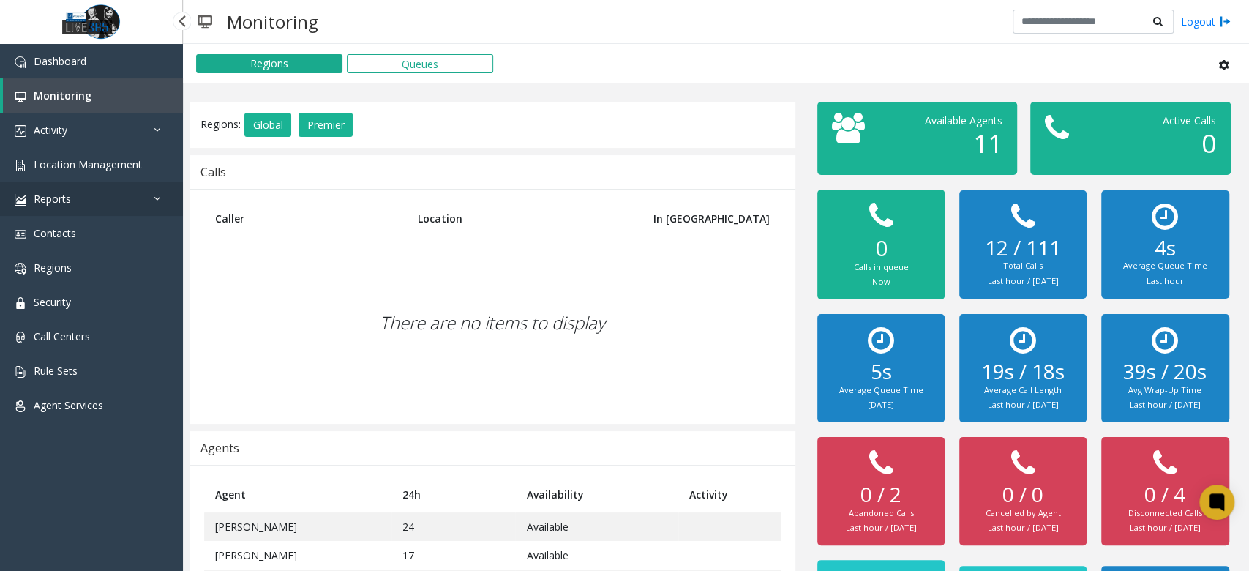
click at [89, 205] on link "Reports" at bounding box center [91, 198] width 183 height 34
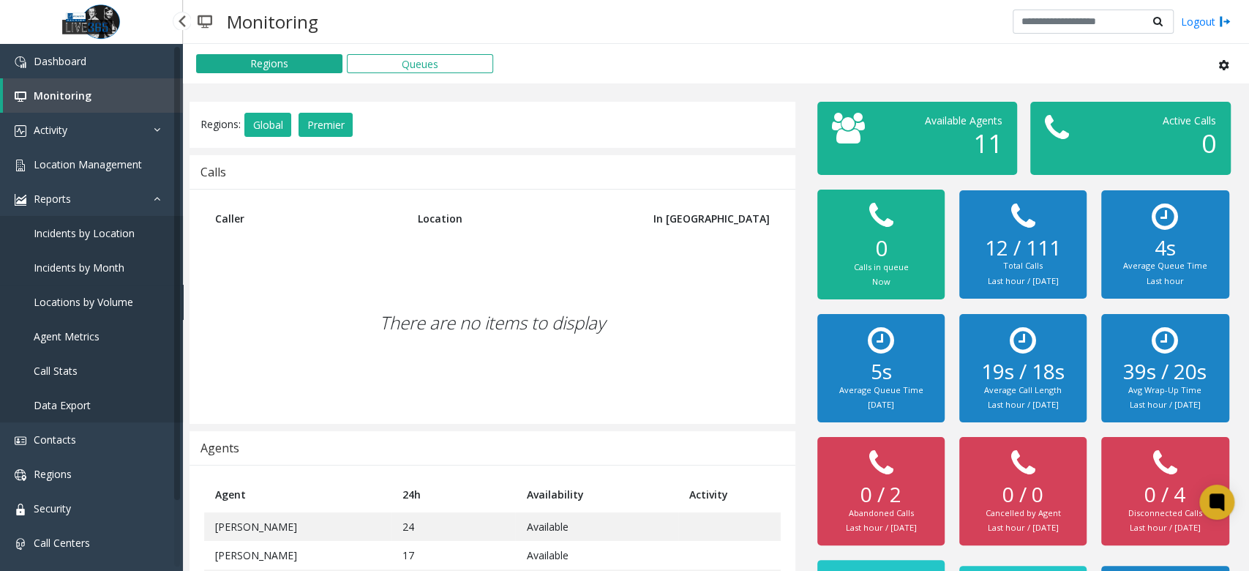
click at [97, 300] on span "Locations by Volume" at bounding box center [84, 302] width 100 height 14
click at [84, 300] on span "Locations by Volume" at bounding box center [84, 302] width 100 height 14
click at [107, 234] on span "Incidents by Location" at bounding box center [84, 233] width 101 height 14
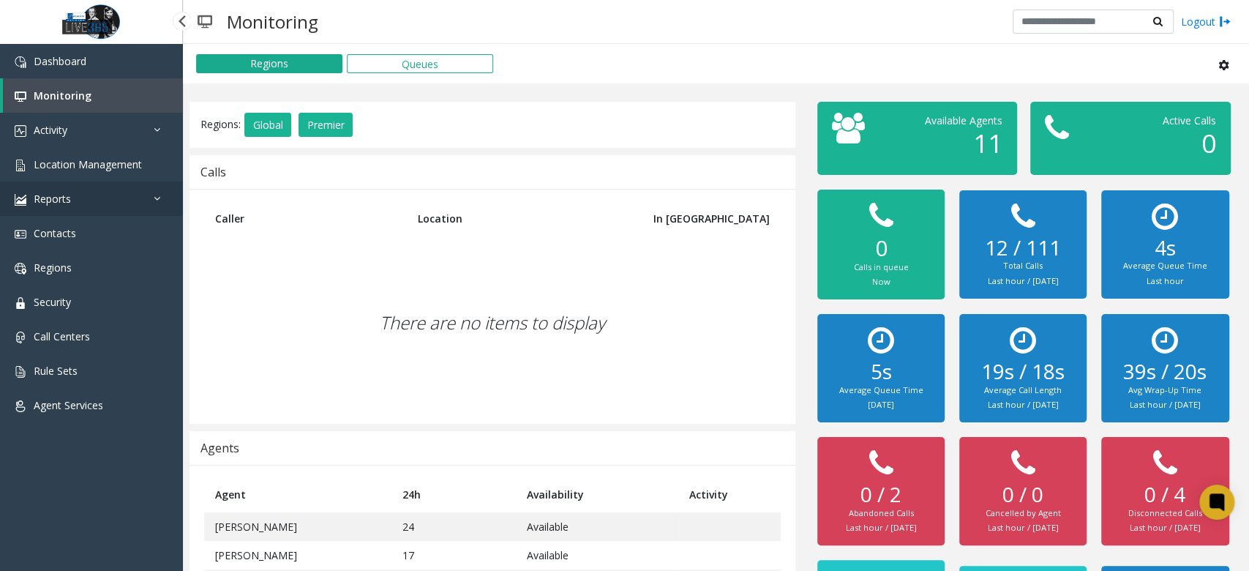
click at [94, 196] on link "Reports" at bounding box center [91, 198] width 183 height 34
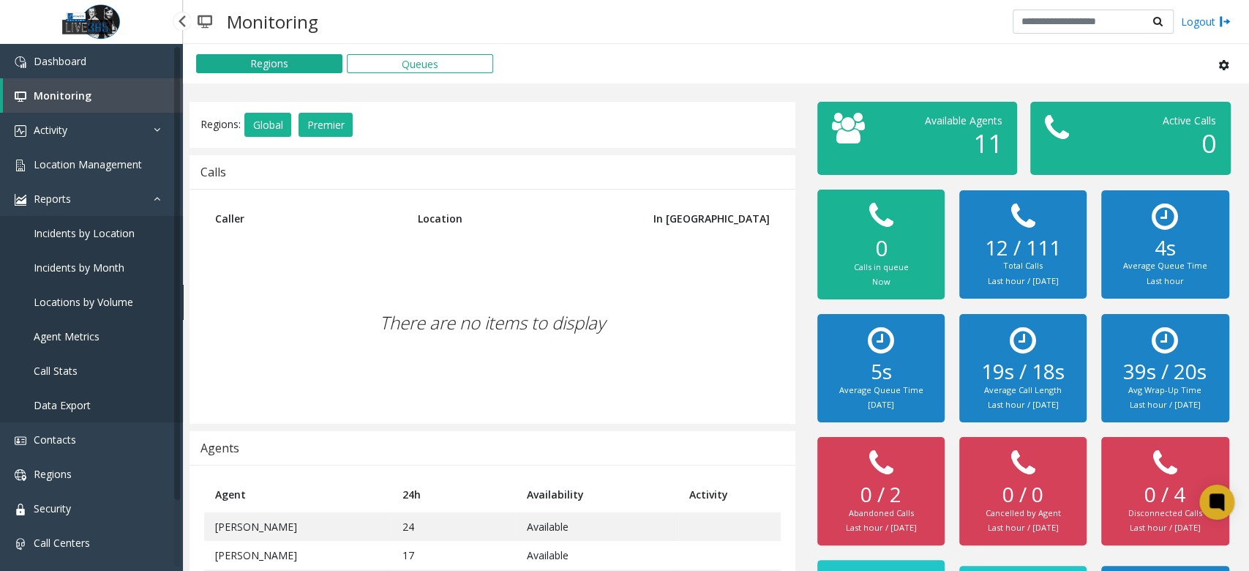
click at [102, 293] on link "Locations by Volume" at bounding box center [91, 302] width 183 height 34
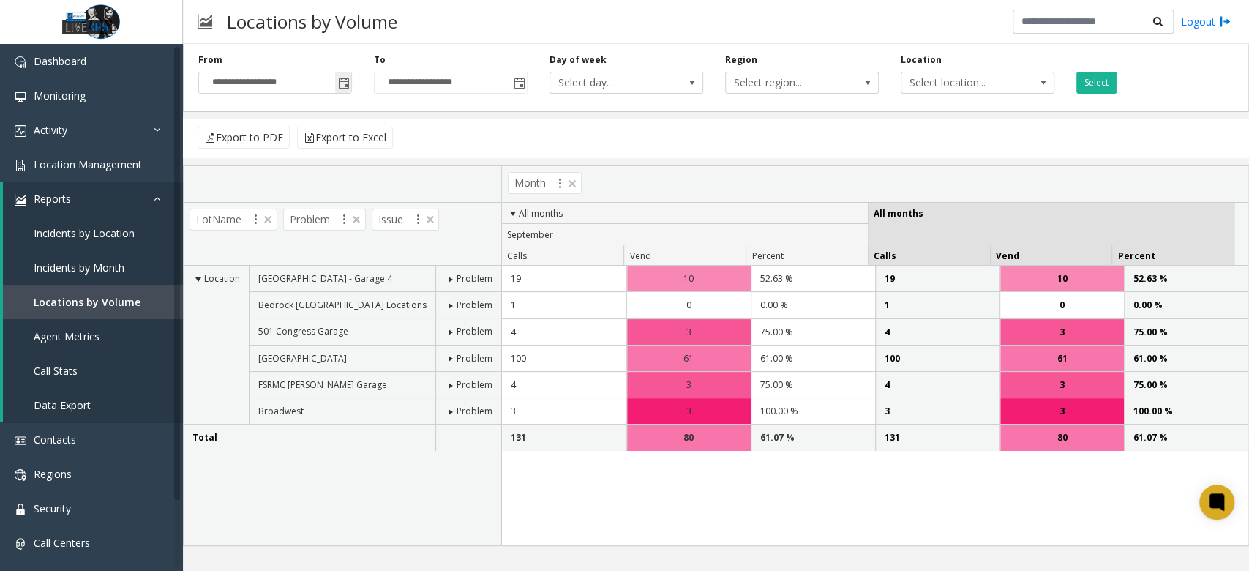
click at [342, 86] on span "Toggle popup" at bounding box center [344, 84] width 12 height 12
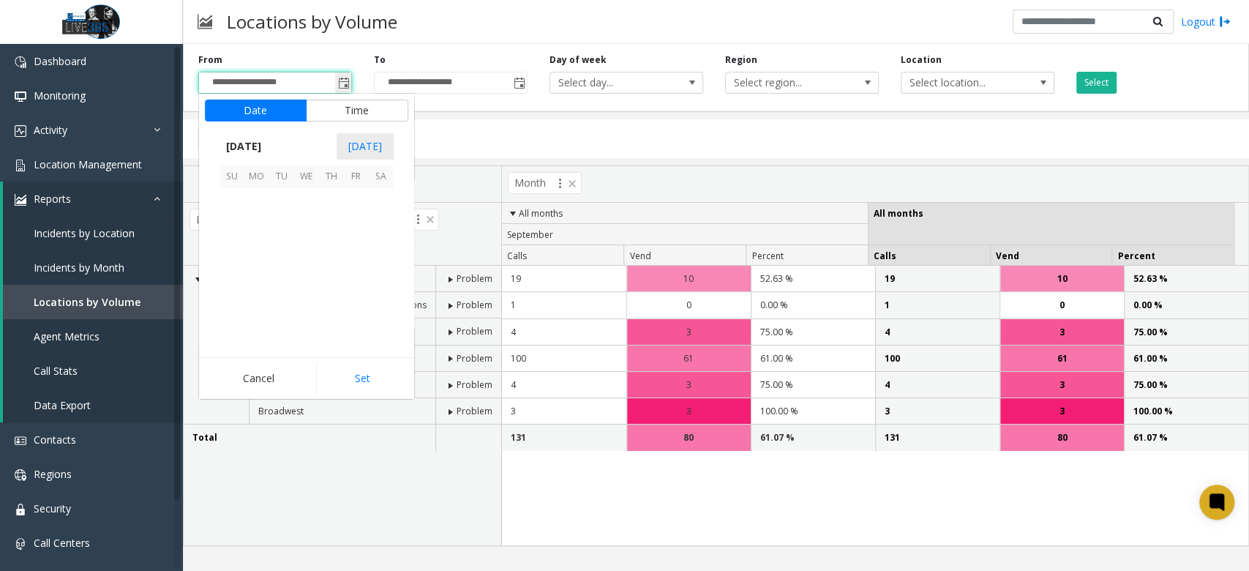
scroll to position [262590, 0]
click at [230, 272] on span "21" at bounding box center [231, 275] width 25 height 25
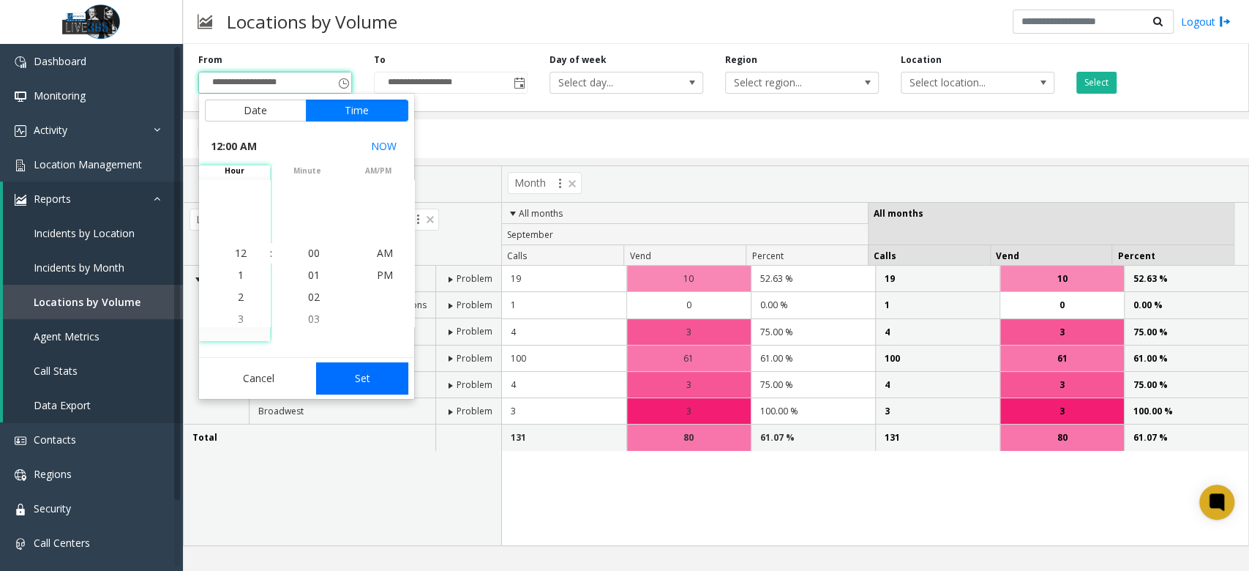
click at [345, 373] on button "Set" at bounding box center [362, 378] width 92 height 32
type input "**********"
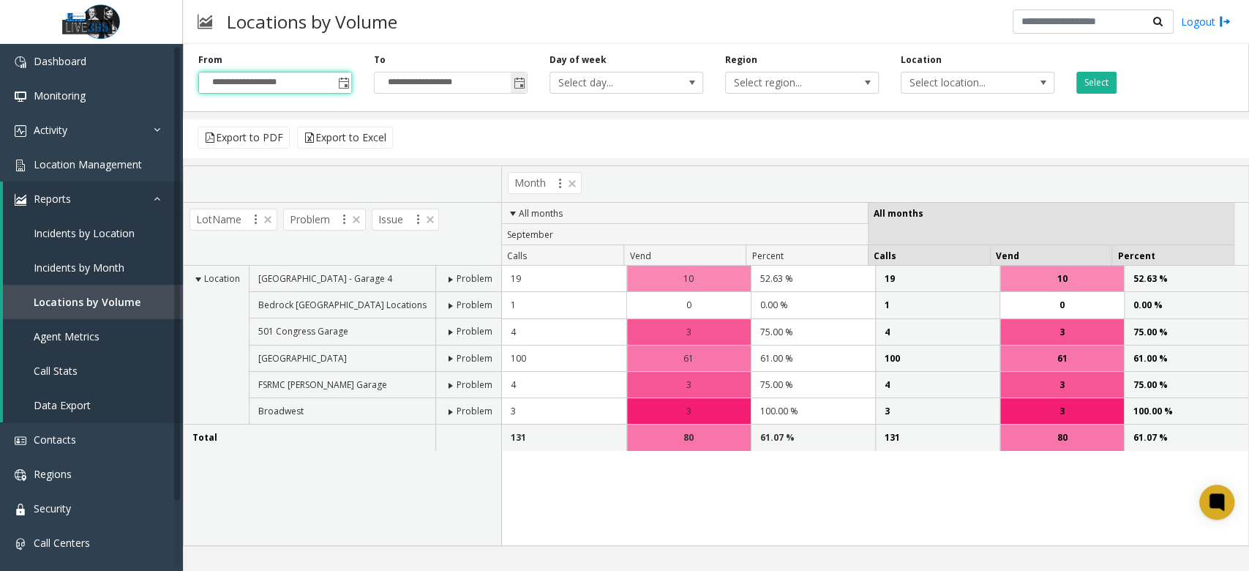
click at [522, 85] on span "Toggle popup" at bounding box center [520, 84] width 12 height 12
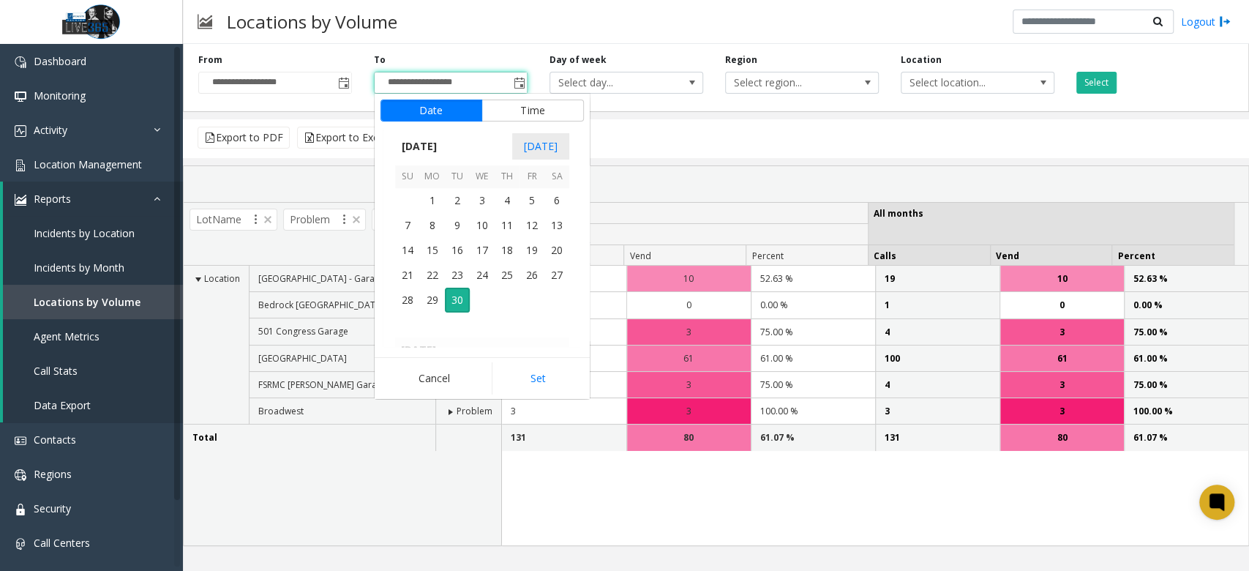
scroll to position [22, 0]
click at [568, 263] on kendo-virtualization "[DATE] 1 2 3 4 5 6 7 8 9 10 11 12 13 14 15 16 17 18 19 20 21 22 23 24 25 26 27 …" at bounding box center [482, 267] width 320 height 159
click at [556, 278] on span "27" at bounding box center [556, 275] width 25 height 25
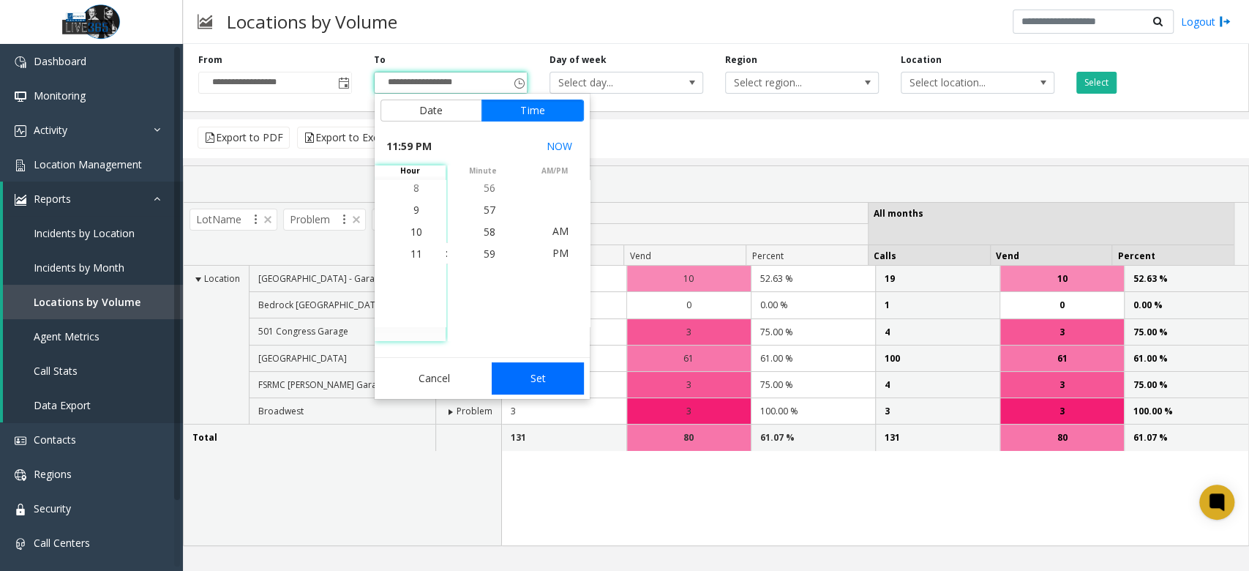
click at [552, 388] on button "Set" at bounding box center [538, 378] width 92 height 32
type input "**********"
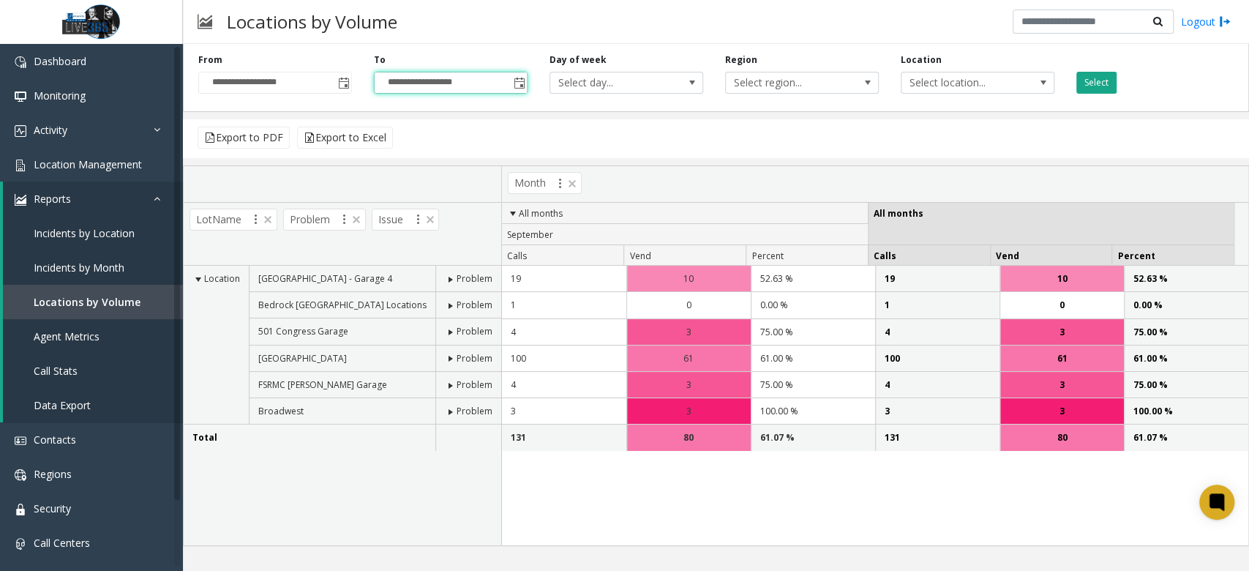
click at [1099, 85] on button "Select" at bounding box center [1096, 83] width 40 height 22
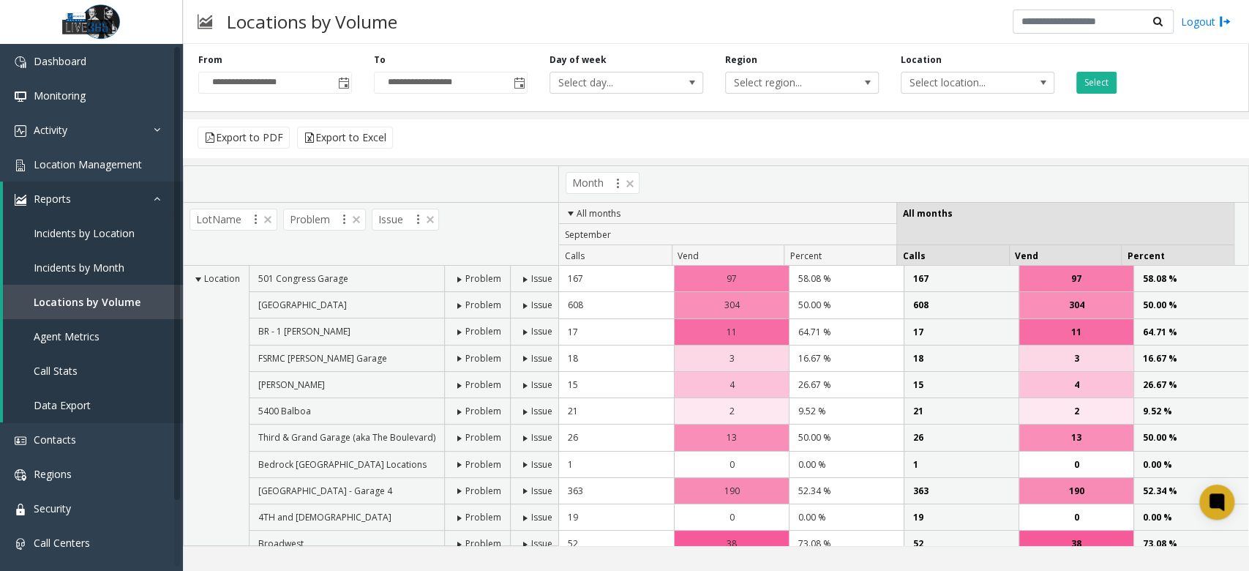
click at [686, 32] on div "Locations by Volume Logout" at bounding box center [716, 22] width 1066 height 44
click at [129, 229] on span "Incidents by Location" at bounding box center [84, 233] width 101 height 14
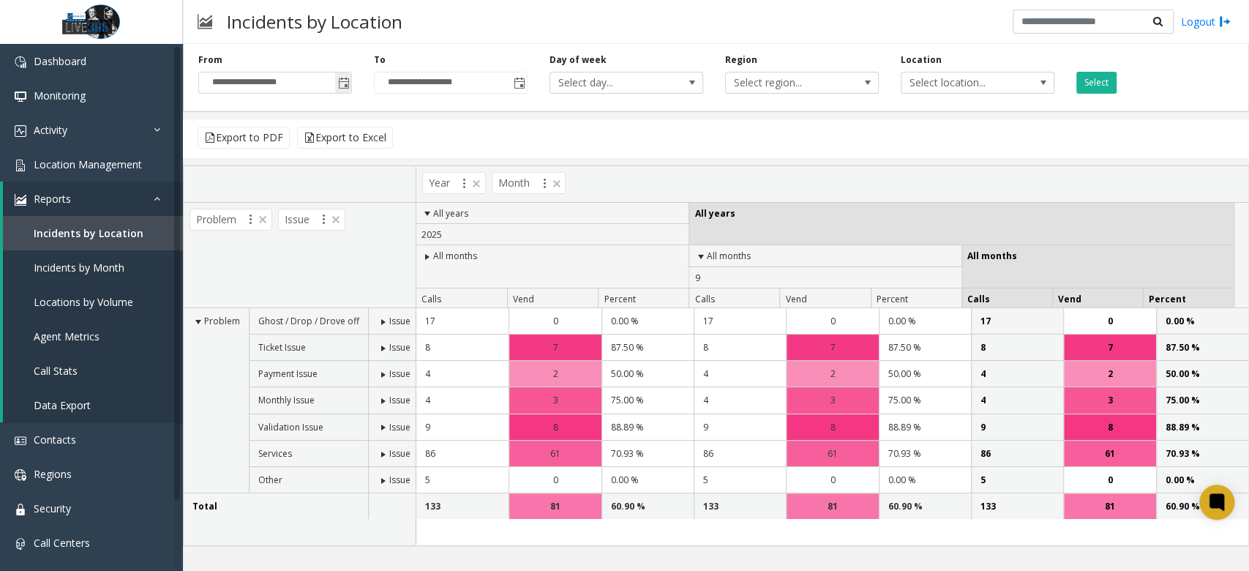
click at [341, 75] on span "Toggle popup" at bounding box center [343, 82] width 16 height 23
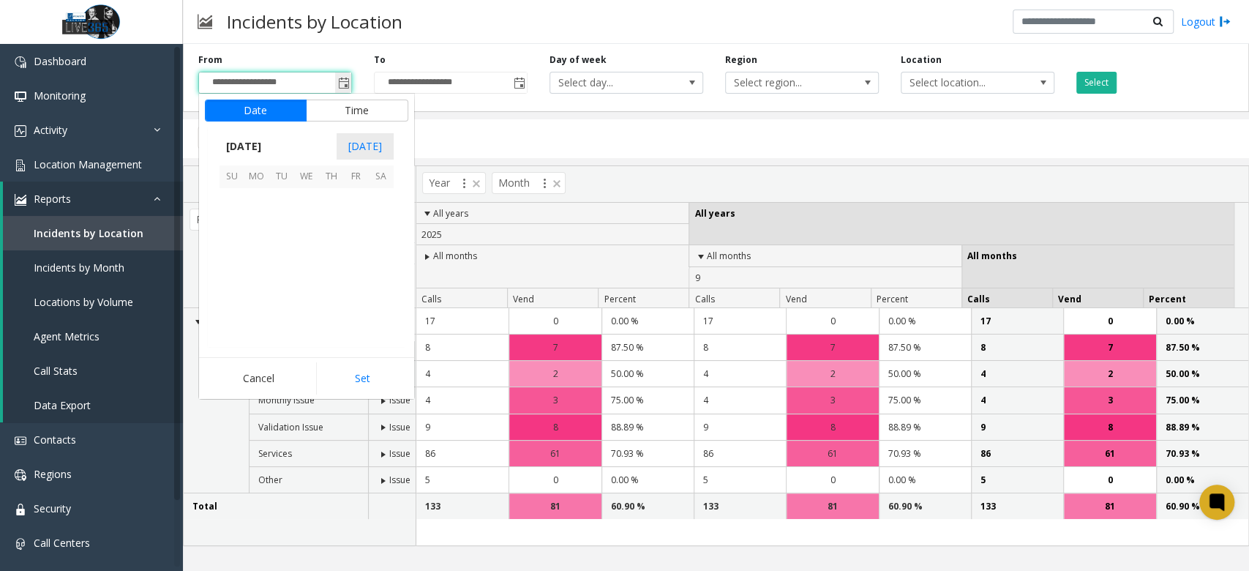
scroll to position [262590, 0]
click at [303, 274] on span "24" at bounding box center [306, 275] width 25 height 25
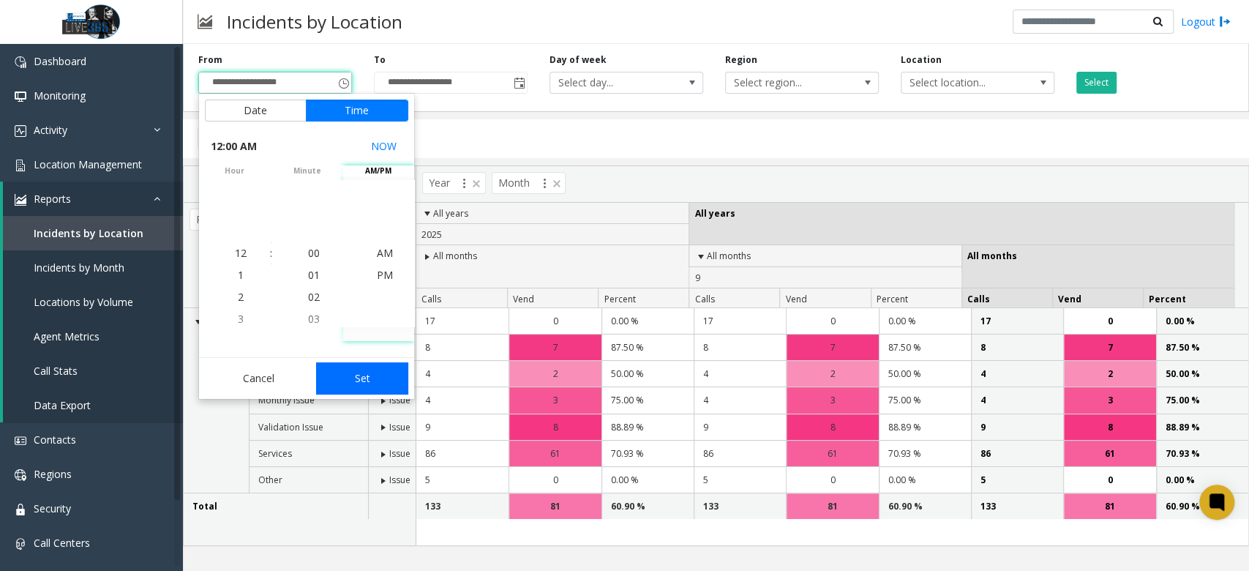
click at [375, 374] on button "Set" at bounding box center [362, 378] width 92 height 32
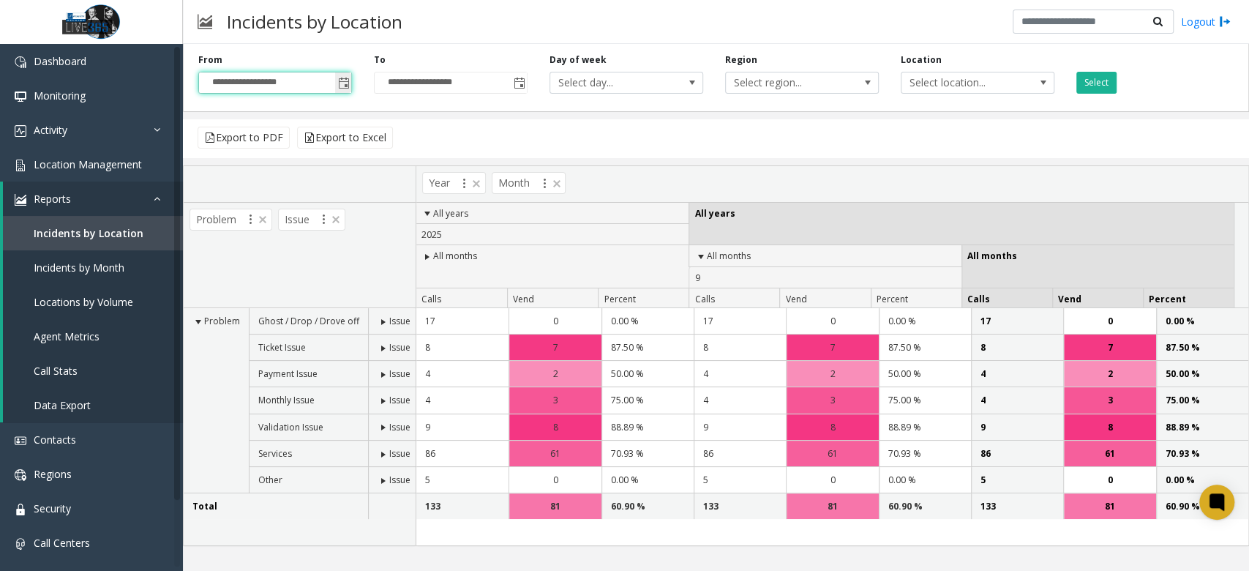
click at [347, 76] on span "Toggle popup" at bounding box center [343, 82] width 16 height 23
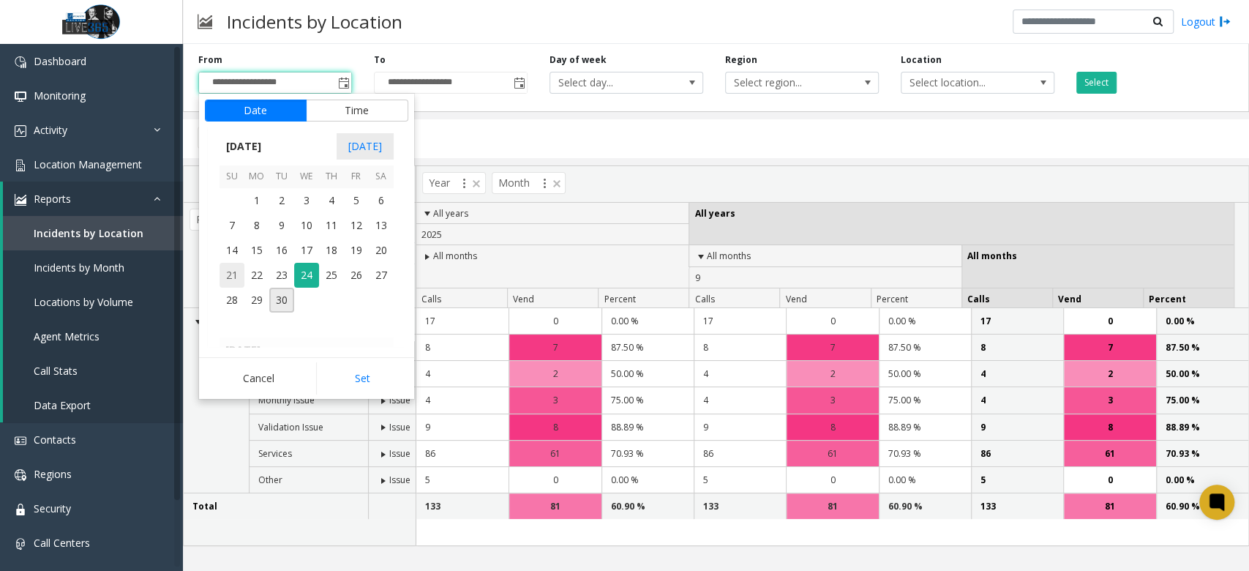
click at [233, 281] on span "21" at bounding box center [231, 275] width 25 height 25
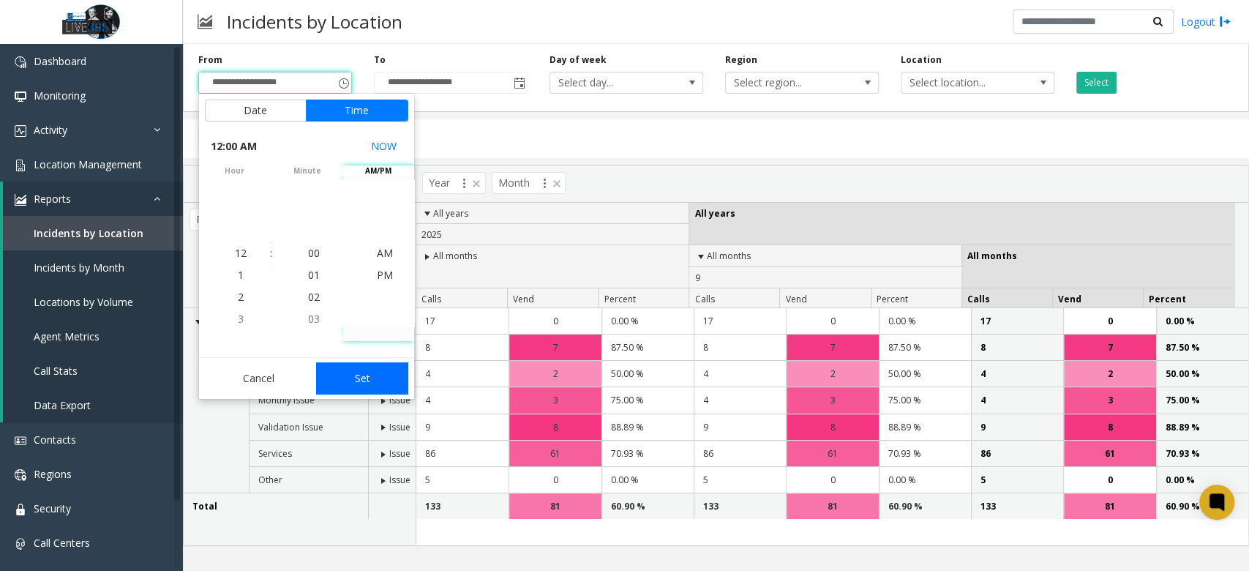
click at [351, 370] on button "Set" at bounding box center [362, 378] width 92 height 32
type input "**********"
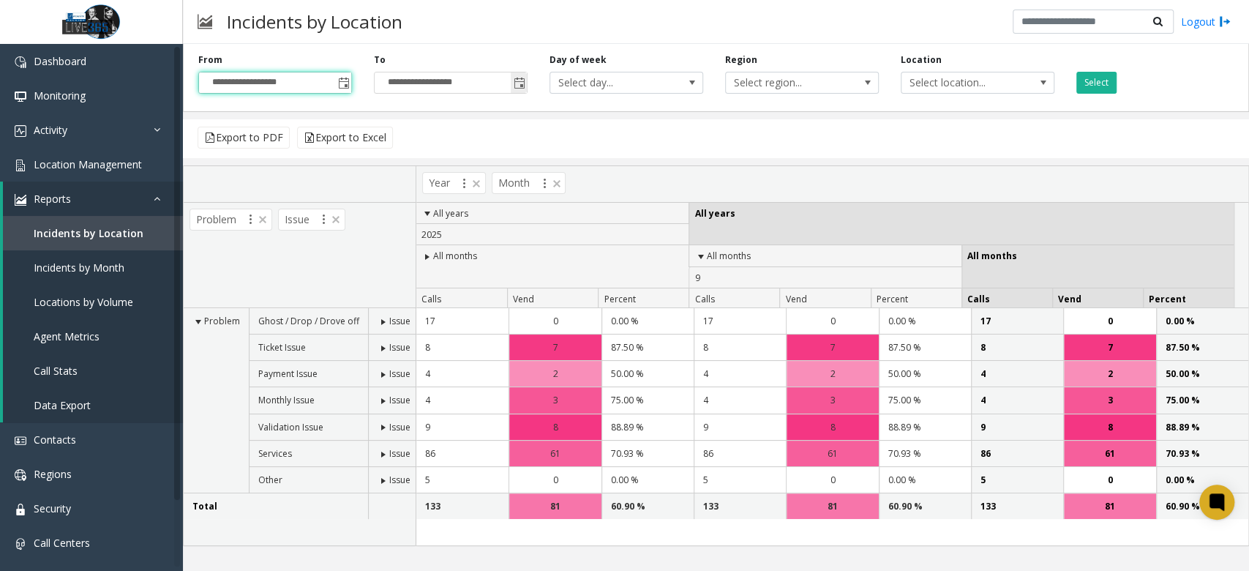
click at [504, 85] on input "**********" at bounding box center [451, 82] width 152 height 20
click at [511, 85] on span "Toggle popup" at bounding box center [519, 82] width 16 height 23
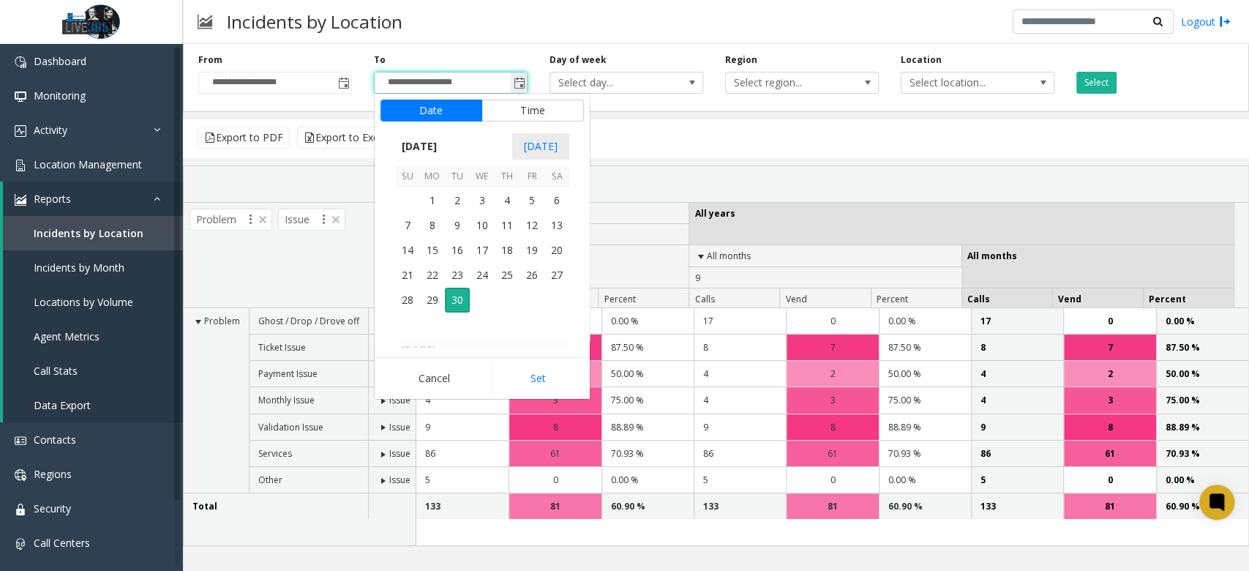
scroll to position [22, 0]
click at [564, 272] on span "27" at bounding box center [556, 275] width 25 height 25
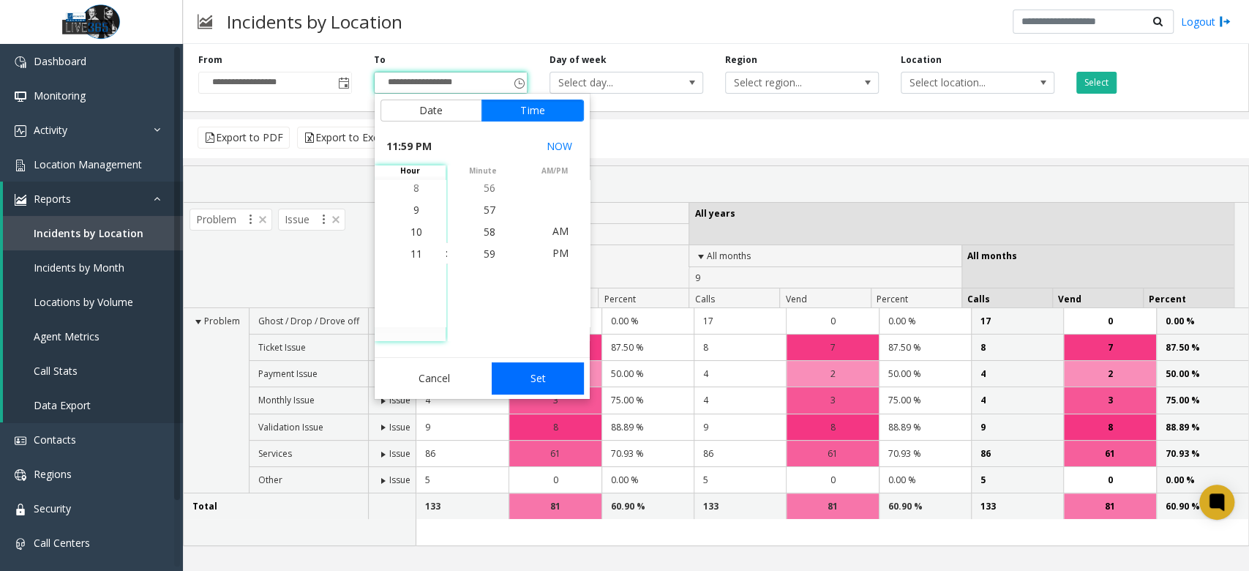
click at [556, 374] on button "Set" at bounding box center [538, 378] width 92 height 32
type input "**********"
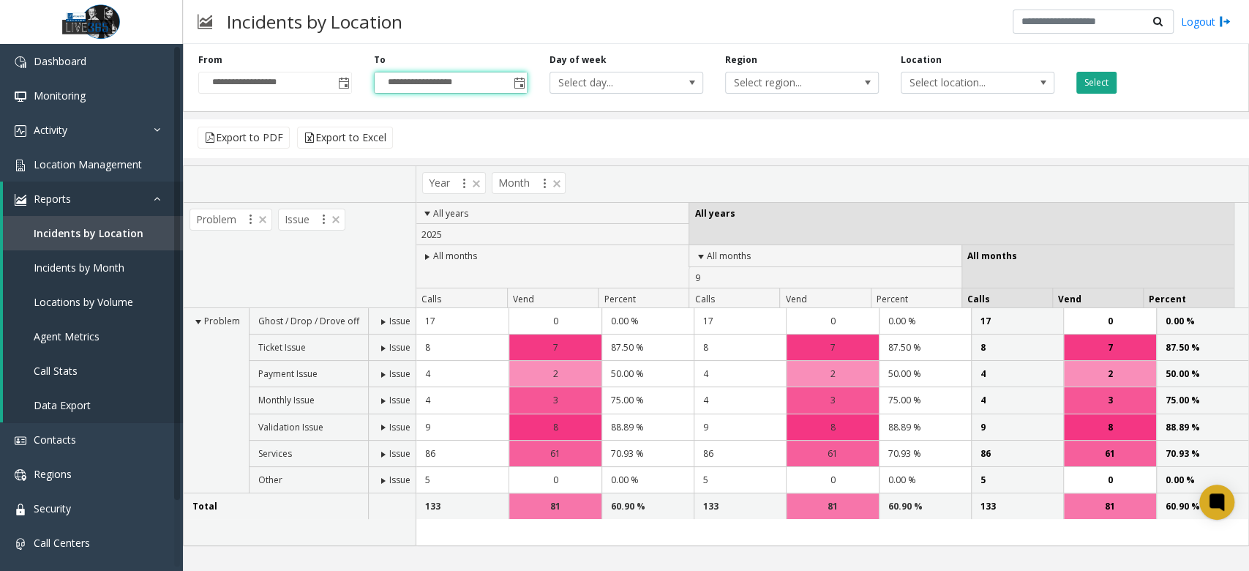
click at [1097, 80] on button "Select" at bounding box center [1096, 83] width 40 height 22
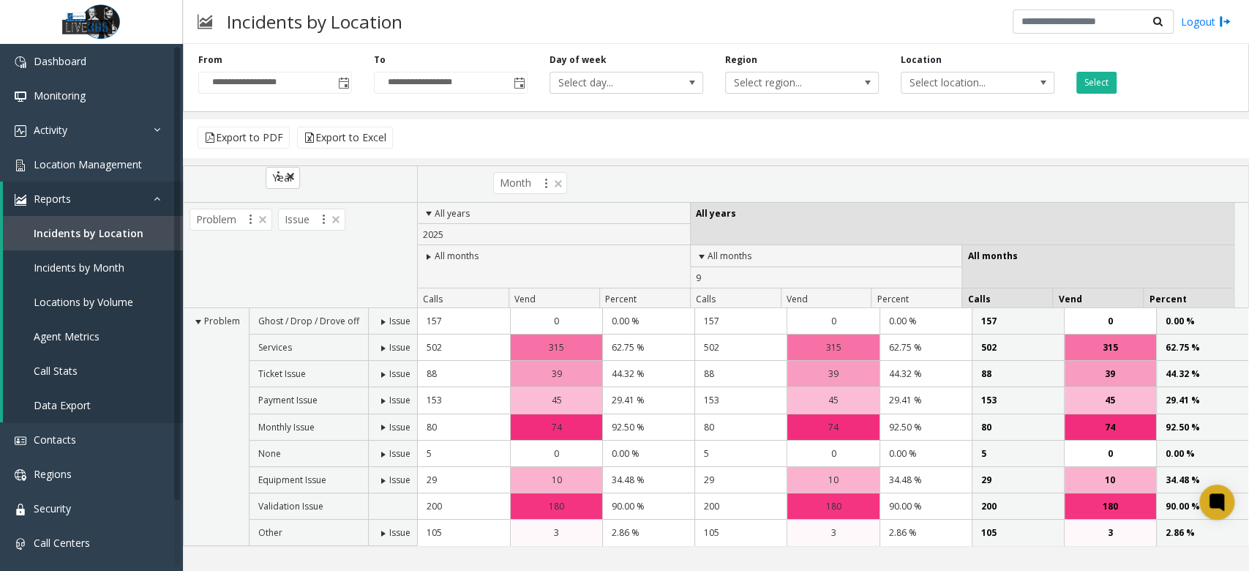
drag, startPoint x: 440, startPoint y: 181, endPoint x: 339, endPoint y: 182, distance: 101.0
click at [280, 179] on body "**********" at bounding box center [624, 285] width 1249 height 571
drag, startPoint x: 437, startPoint y: 179, endPoint x: 218, endPoint y: 211, distance: 221.1
